Goal: Navigation & Orientation: Find specific page/section

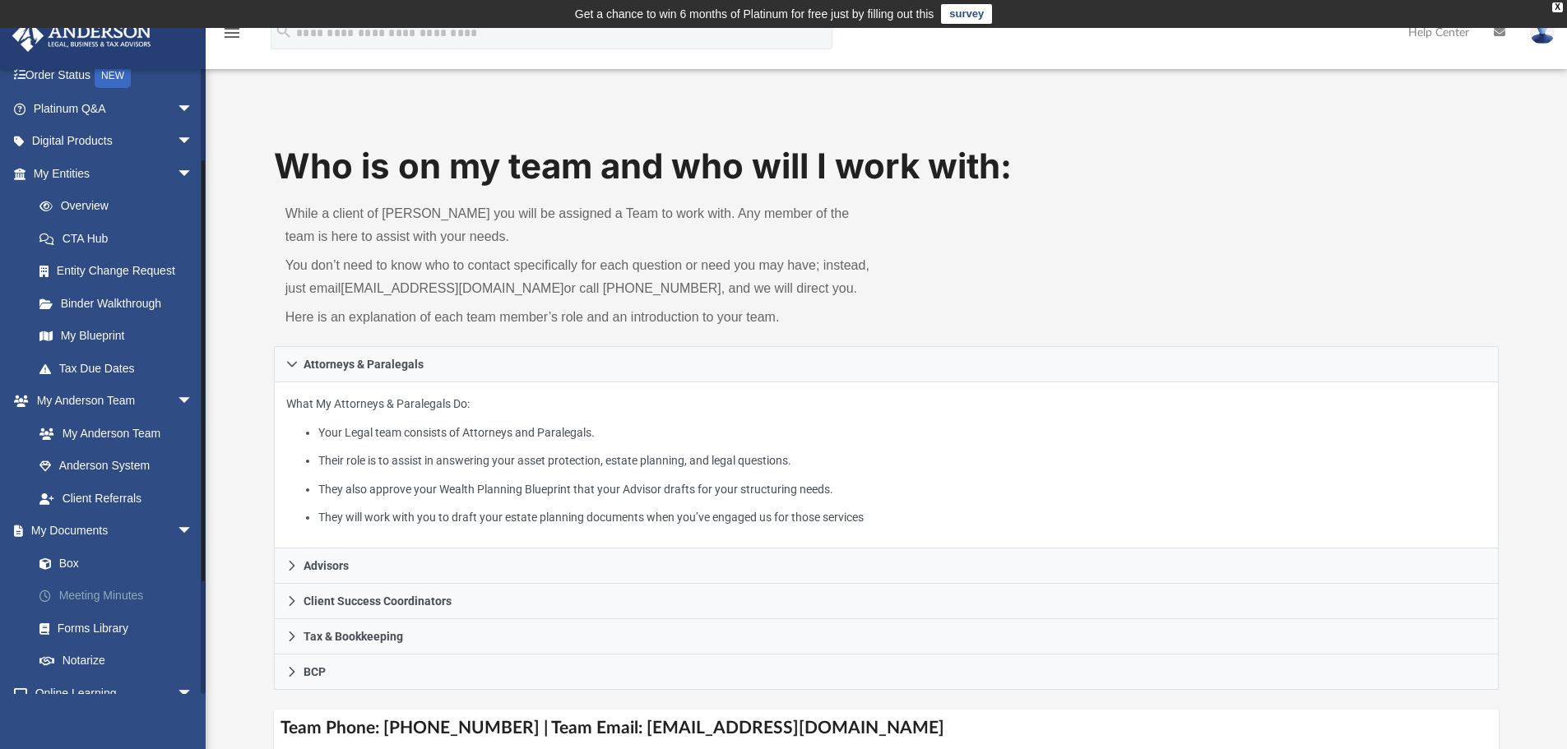
scroll to position [164, 0]
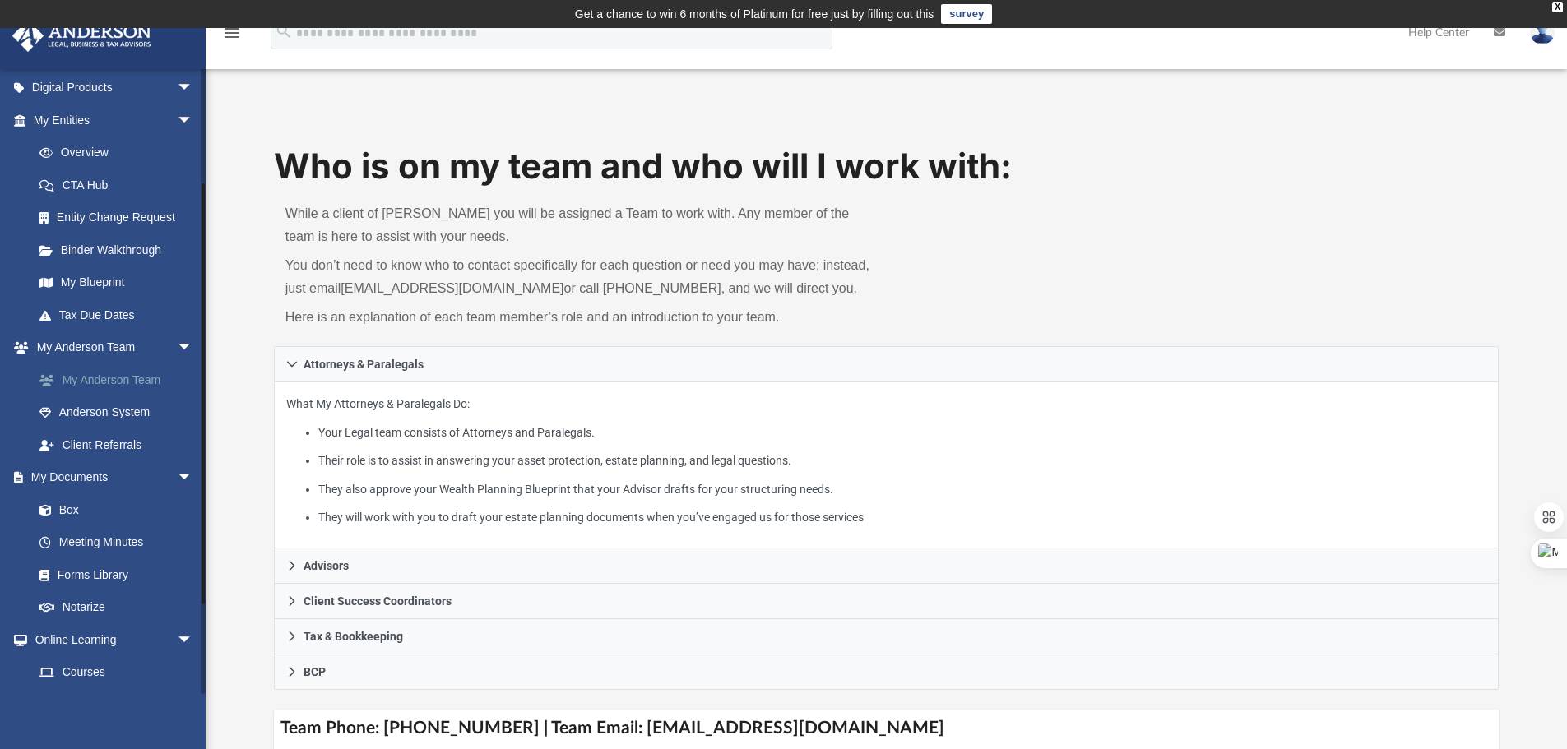
click at [138, 390] on link "My Anderson Team" at bounding box center [120, 379] width 195 height 33
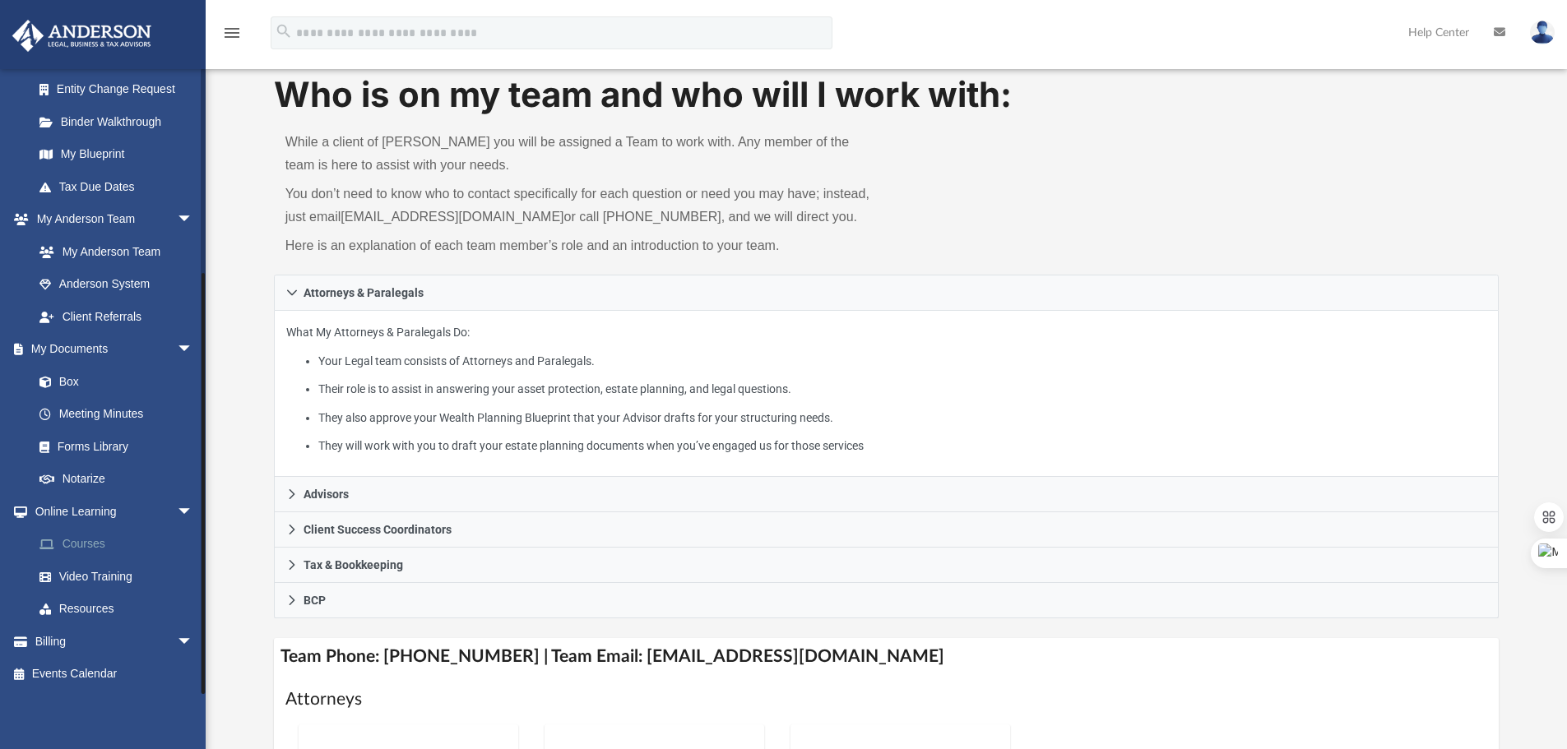
scroll to position [0, 0]
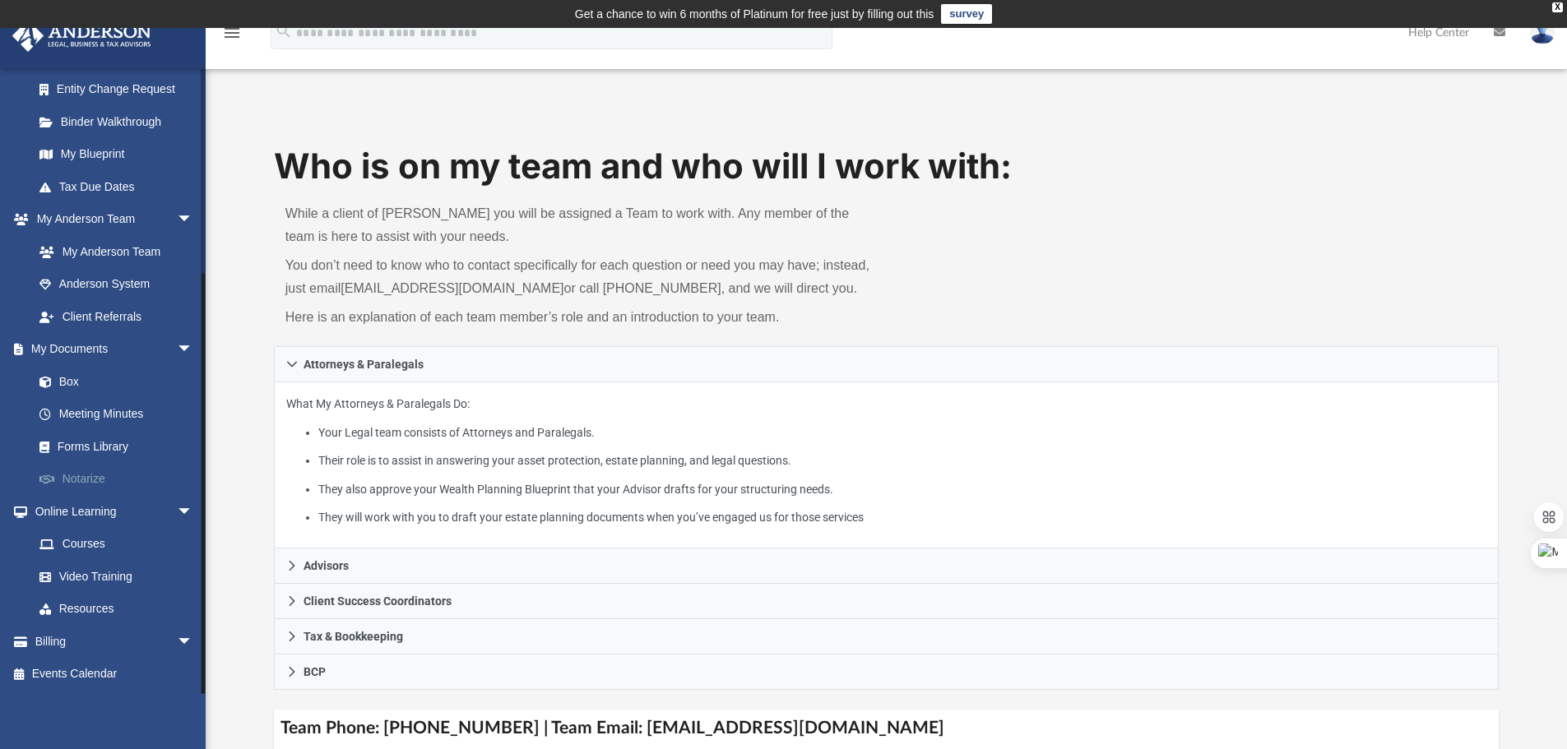
click at [94, 478] on link "Notarize" at bounding box center [120, 479] width 195 height 33
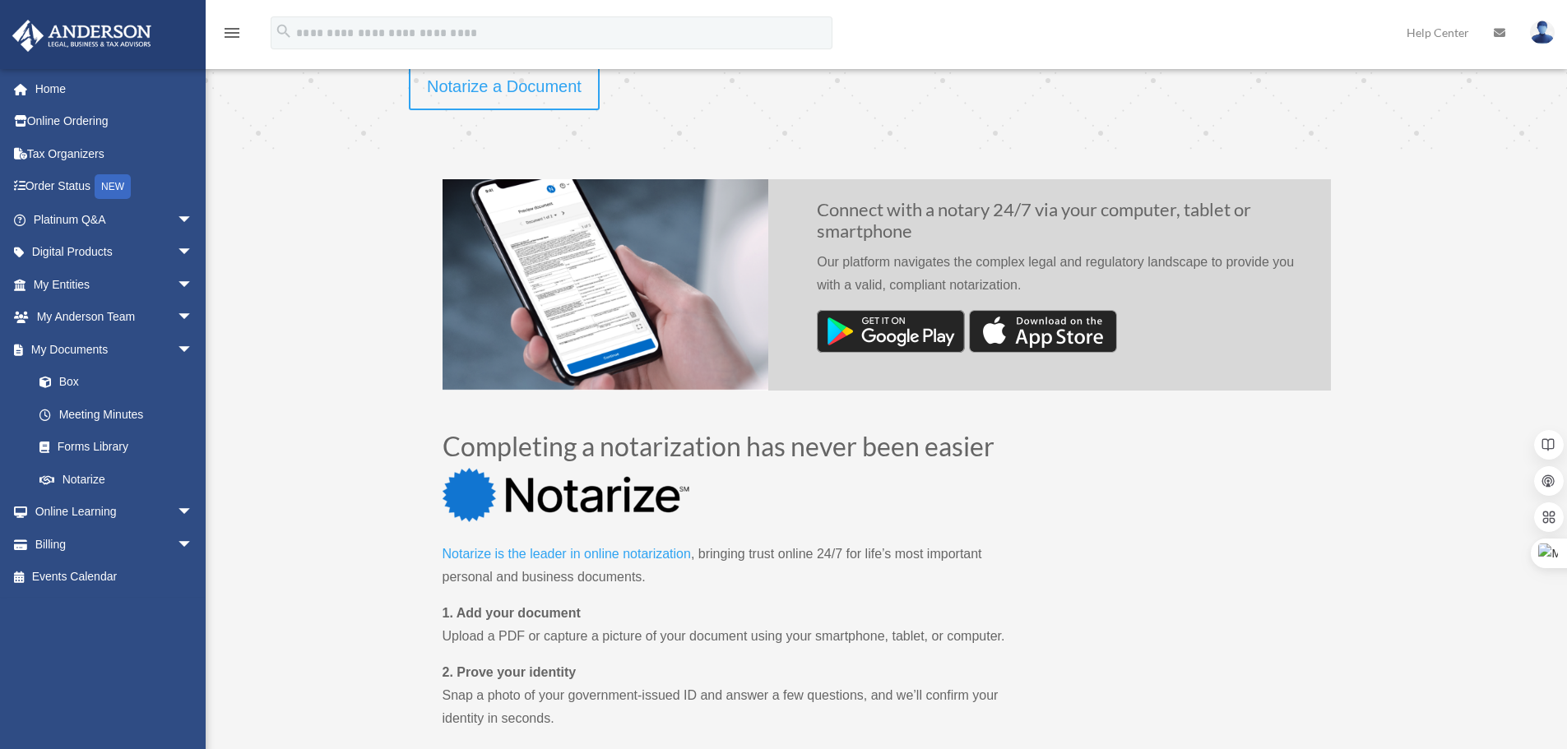
scroll to position [658, 0]
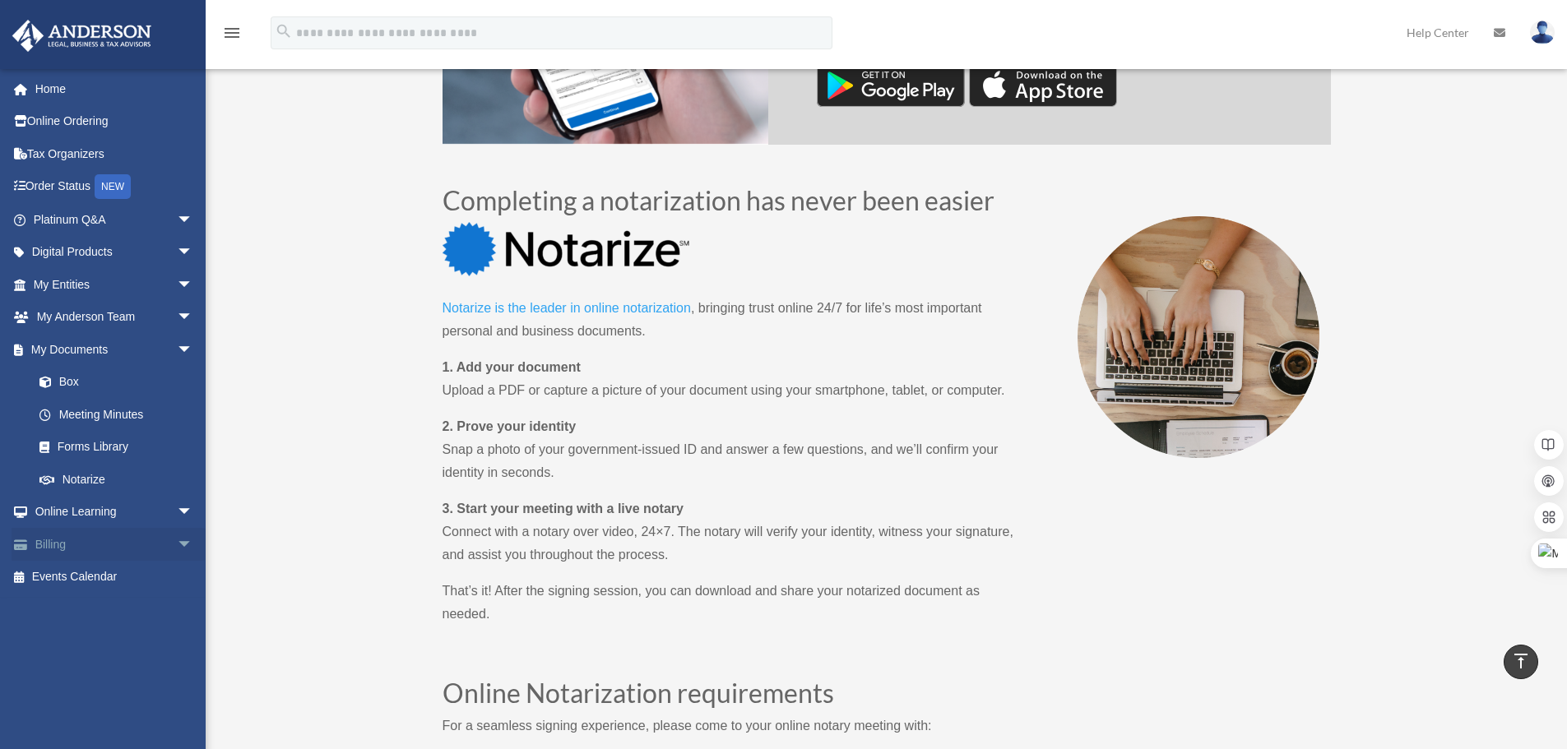
click at [125, 553] on link "Billing arrow_drop_down" at bounding box center [115, 544] width 206 height 33
click at [148, 356] on link "My Documents arrow_drop_down" at bounding box center [115, 349] width 206 height 33
click at [177, 323] on span "arrow_drop_down" at bounding box center [193, 318] width 33 height 34
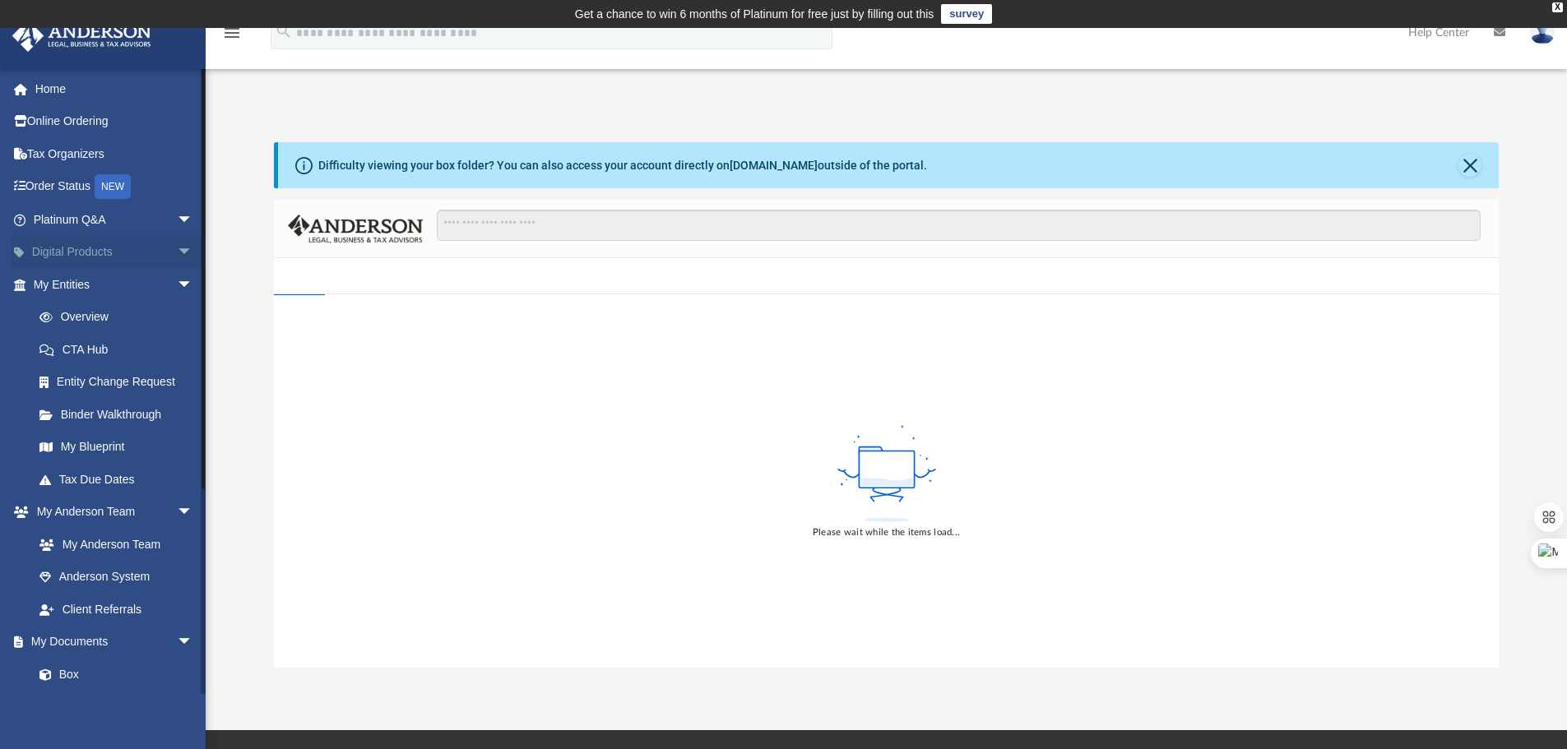
click at [177, 248] on span "arrow_drop_down" at bounding box center [193, 253] width 33 height 34
